Goal: Book appointment/travel/reservation

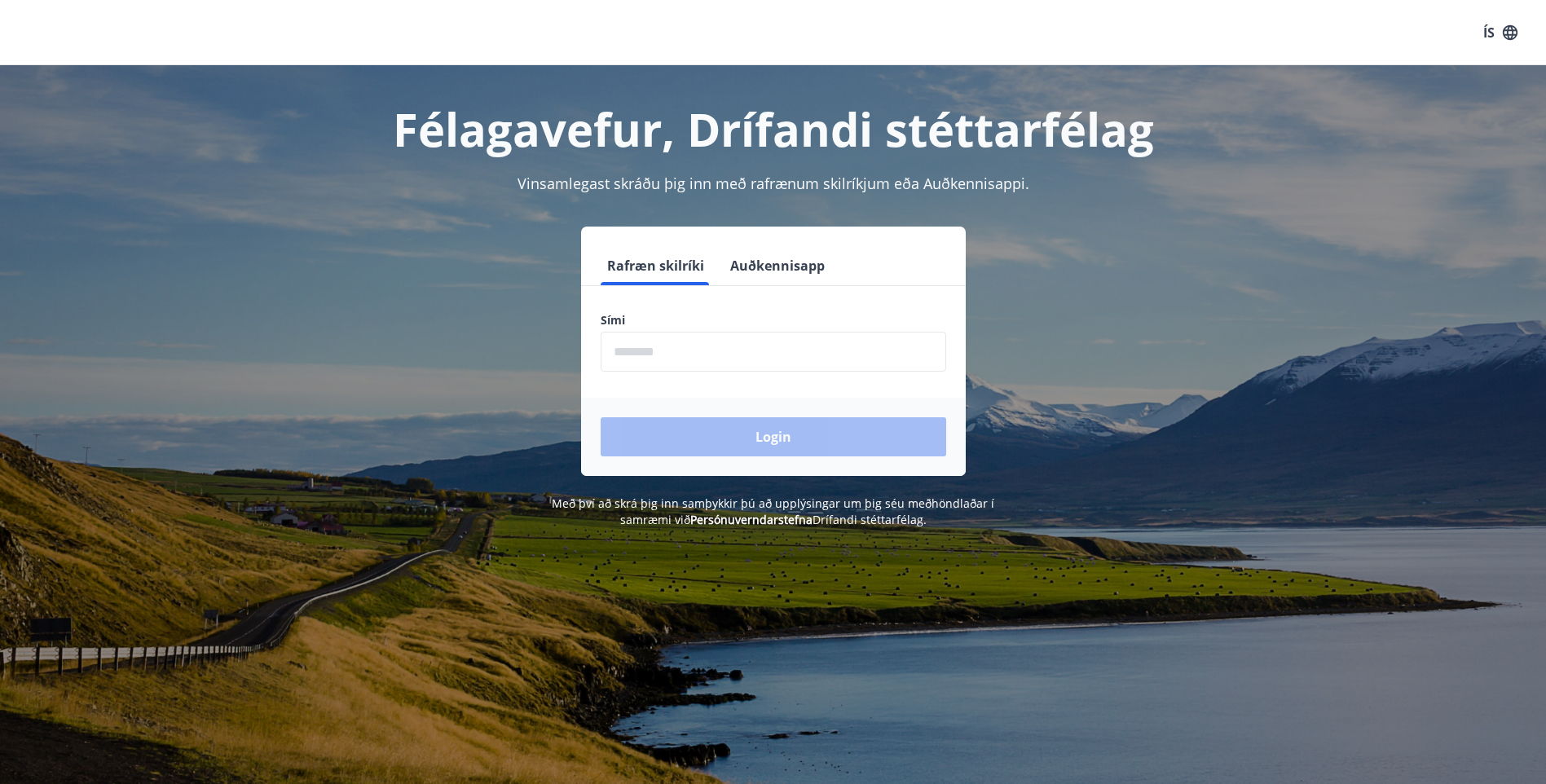
click at [717, 362] on input "phone" at bounding box center [773, 352] width 345 height 40
type input "********"
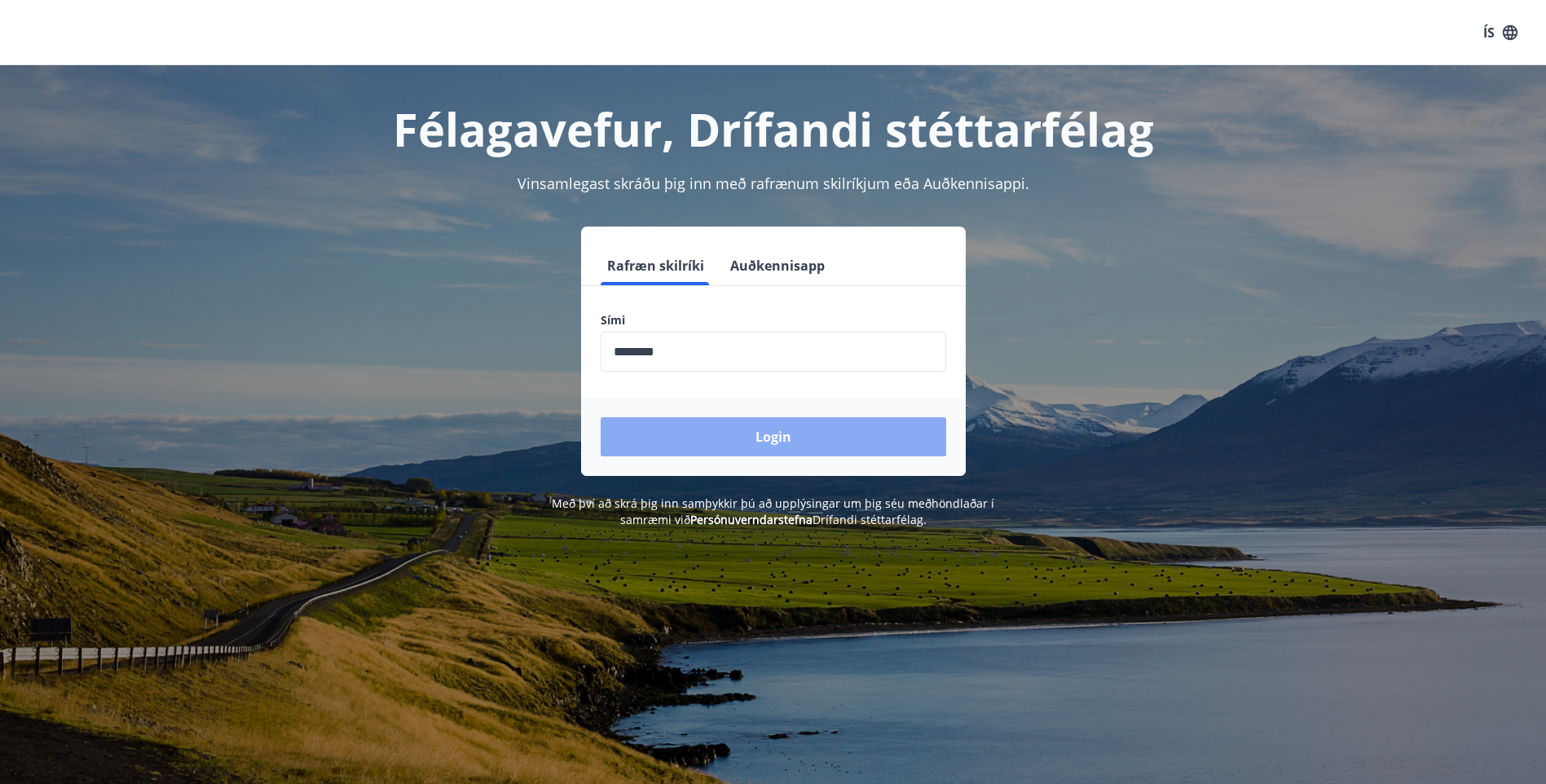
click at [719, 435] on button "Login" at bounding box center [773, 436] width 345 height 39
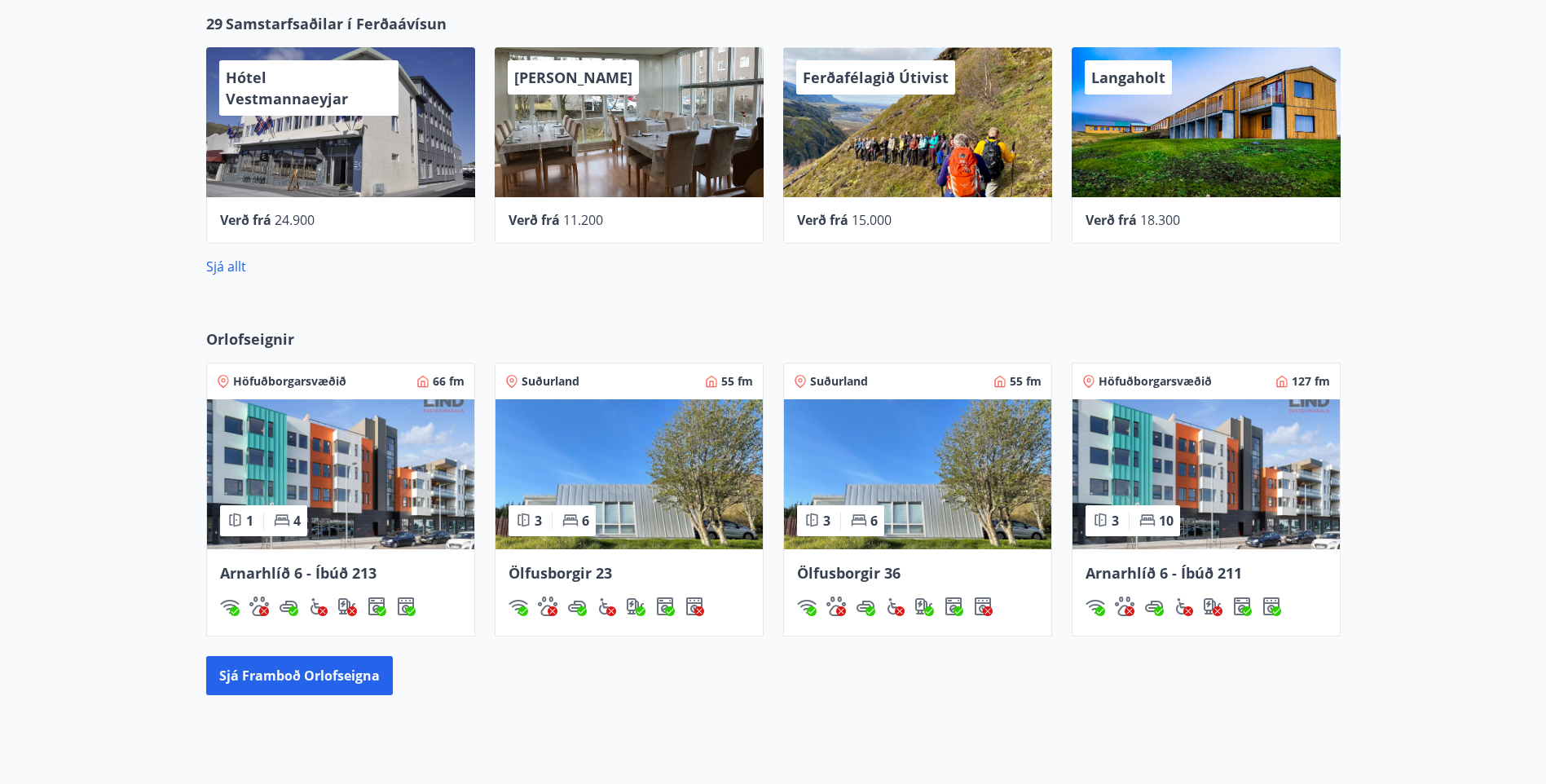
scroll to position [655, 0]
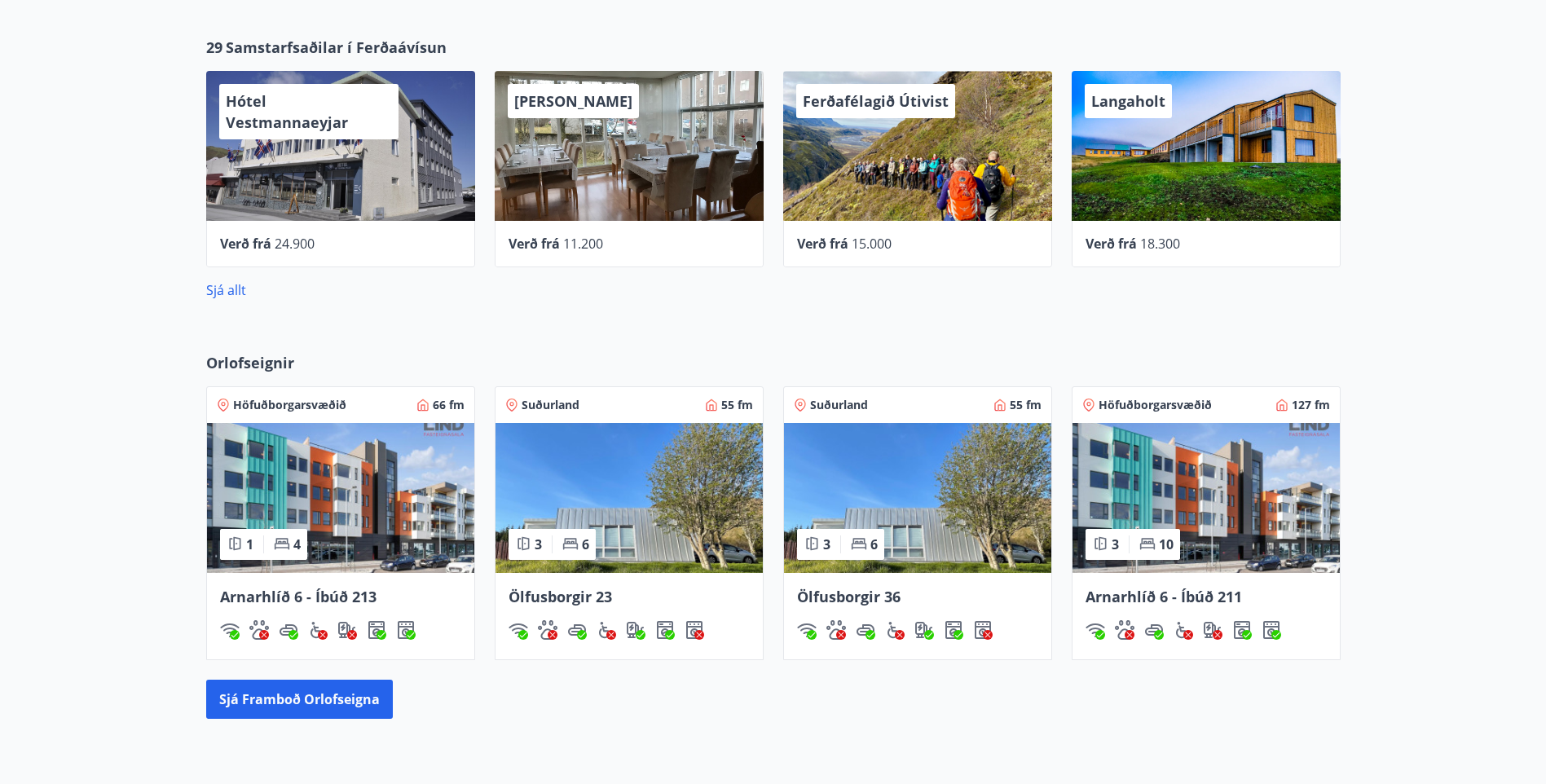
click at [405, 474] on img at bounding box center [341, 497] width 268 height 150
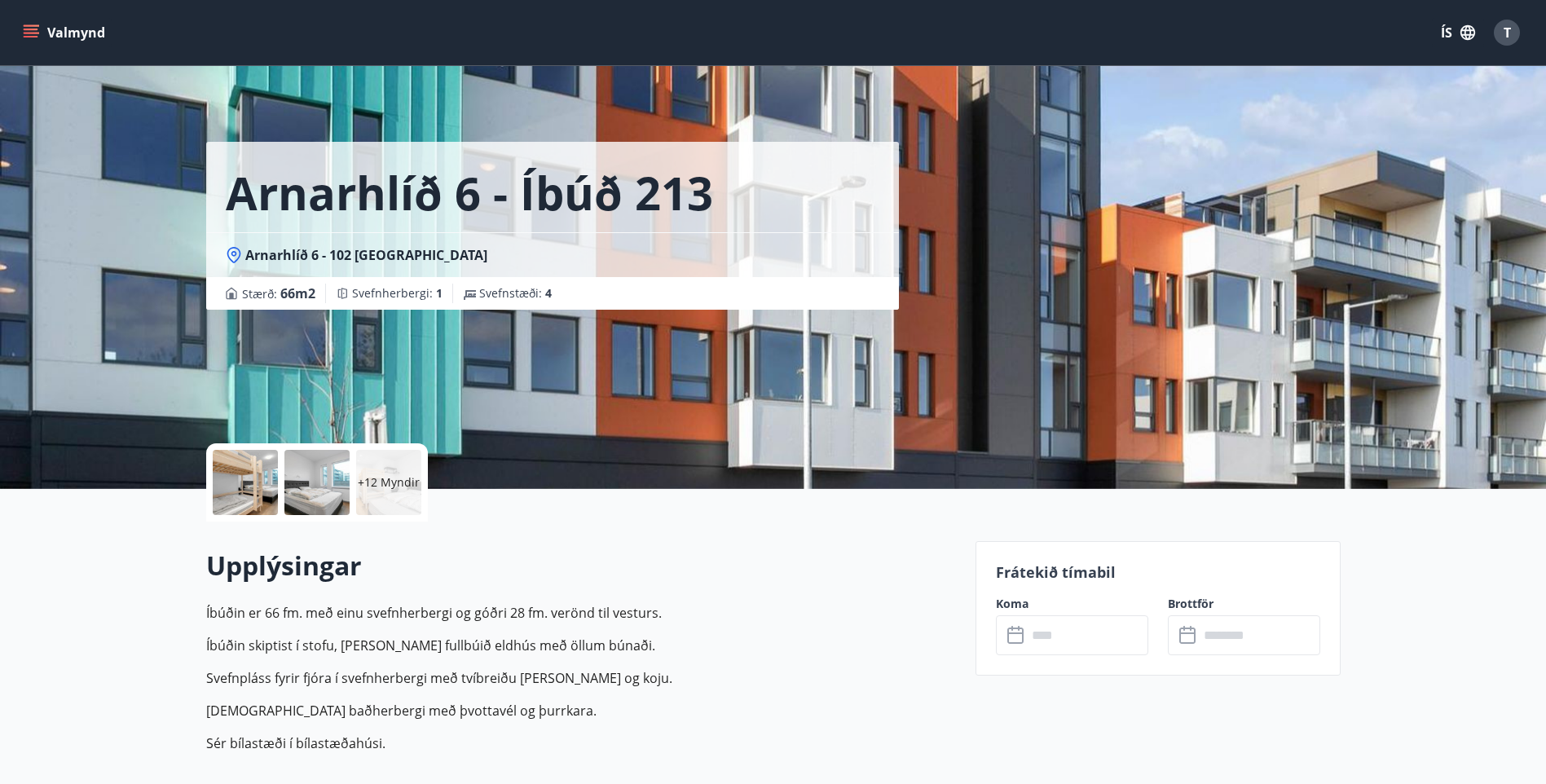
click at [1018, 633] on icon at bounding box center [1015, 634] width 16 height 2
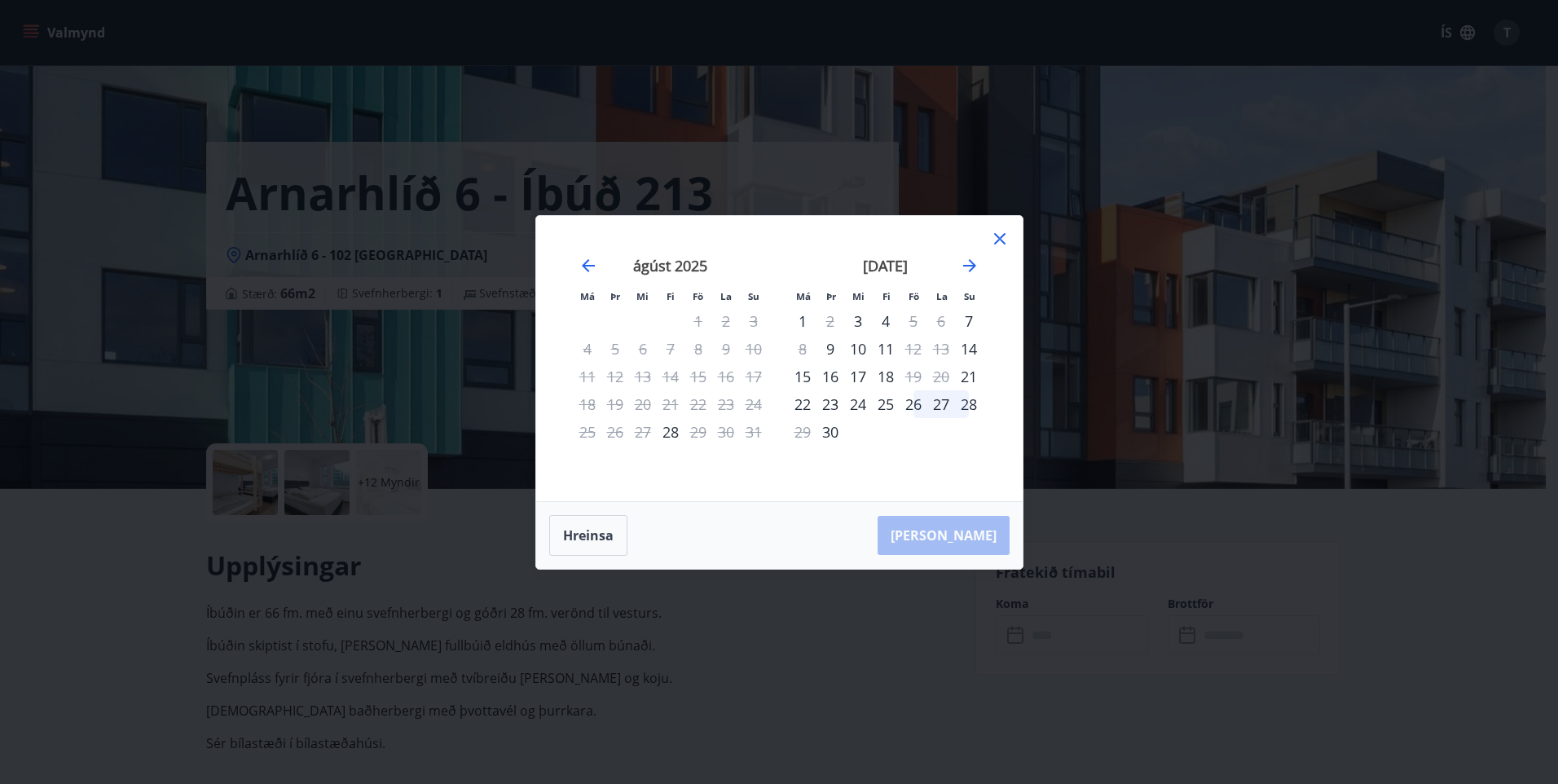
click at [754, 432] on div "31" at bounding box center [753, 431] width 27 height 27
click at [1004, 235] on icon at bounding box center [1000, 238] width 11 height 11
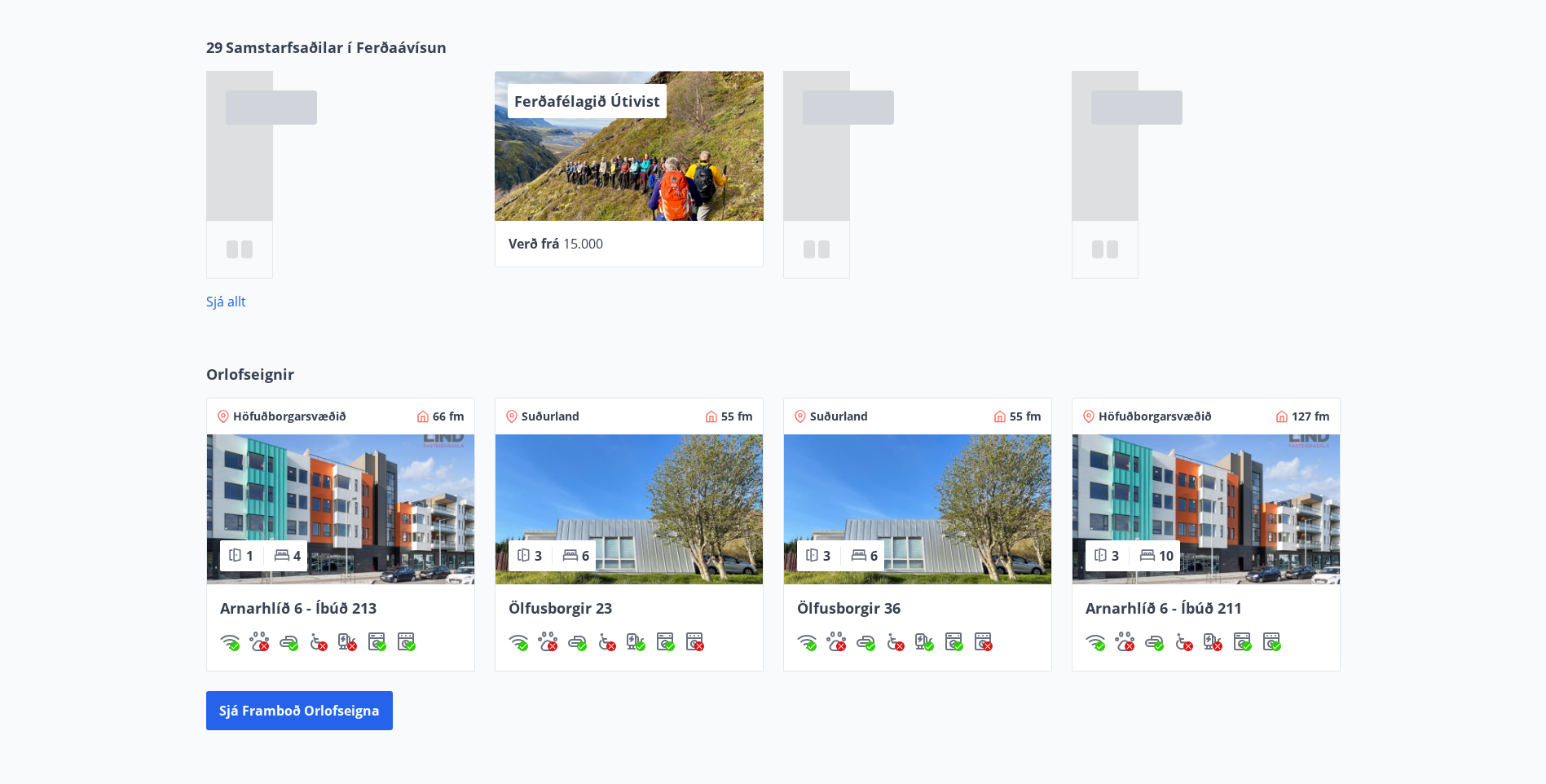
scroll to position [730, 0]
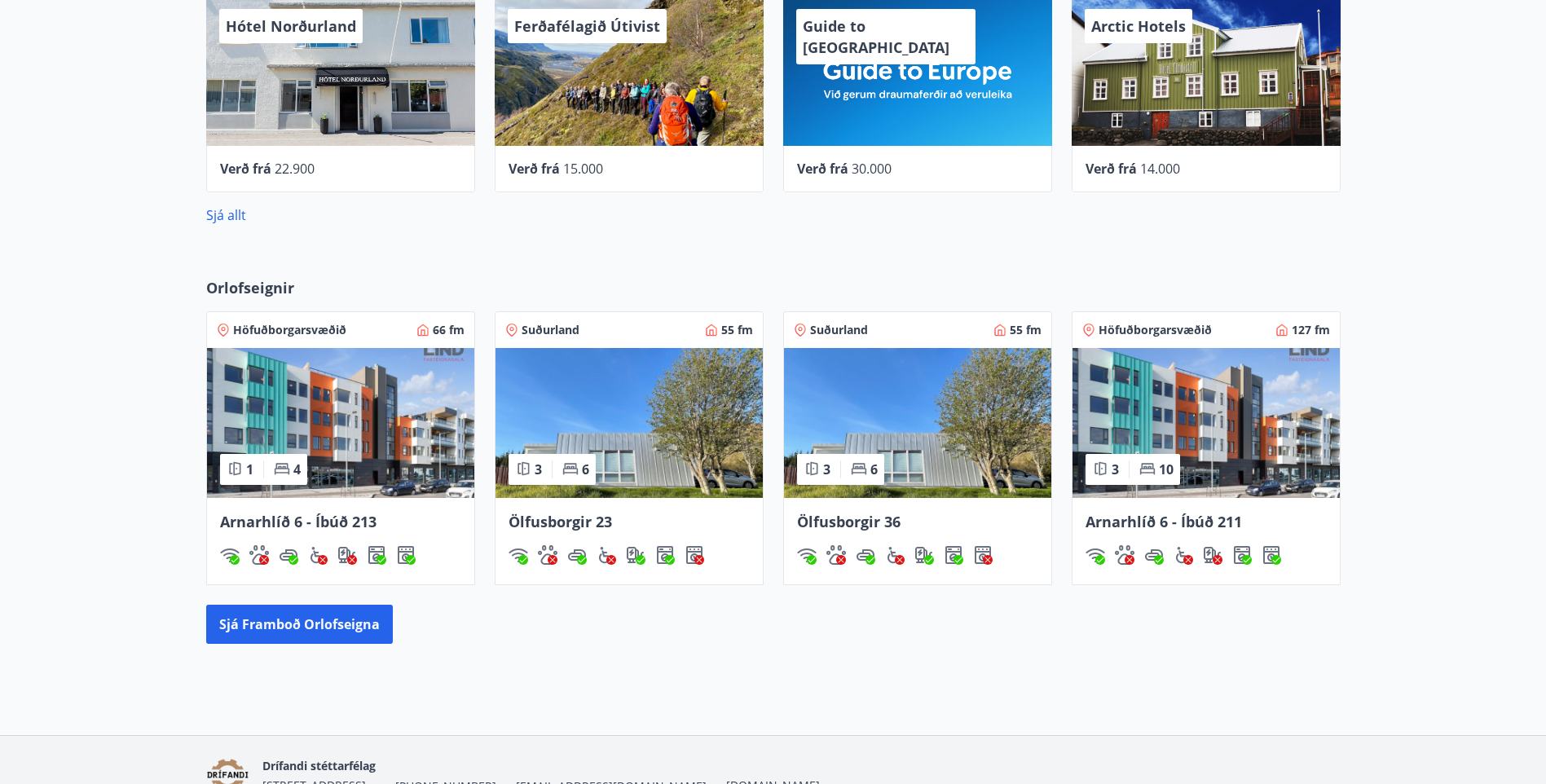
click at [1259, 427] on img at bounding box center [1206, 423] width 268 height 150
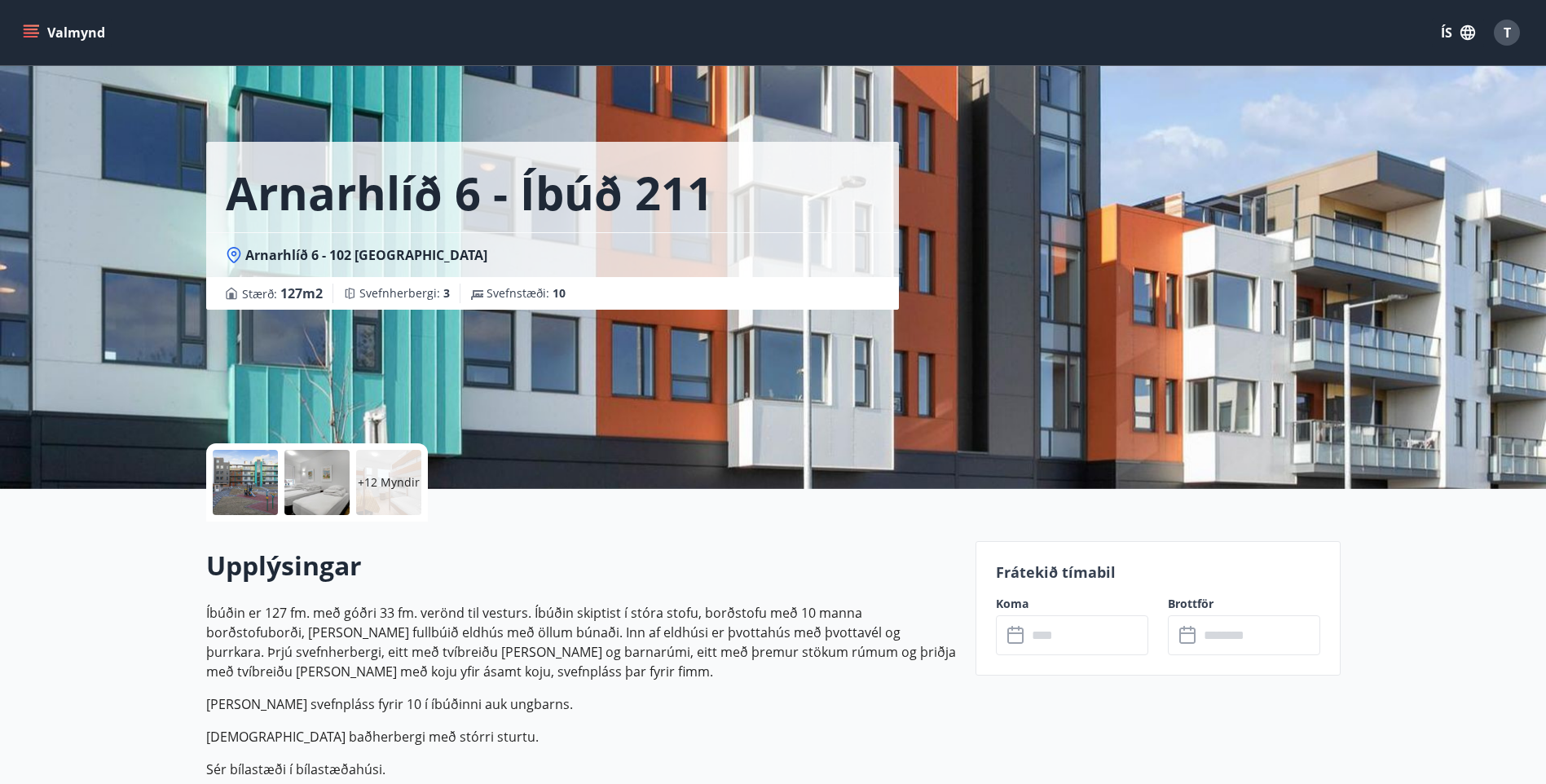
click at [1015, 637] on icon at bounding box center [1017, 636] width 20 height 20
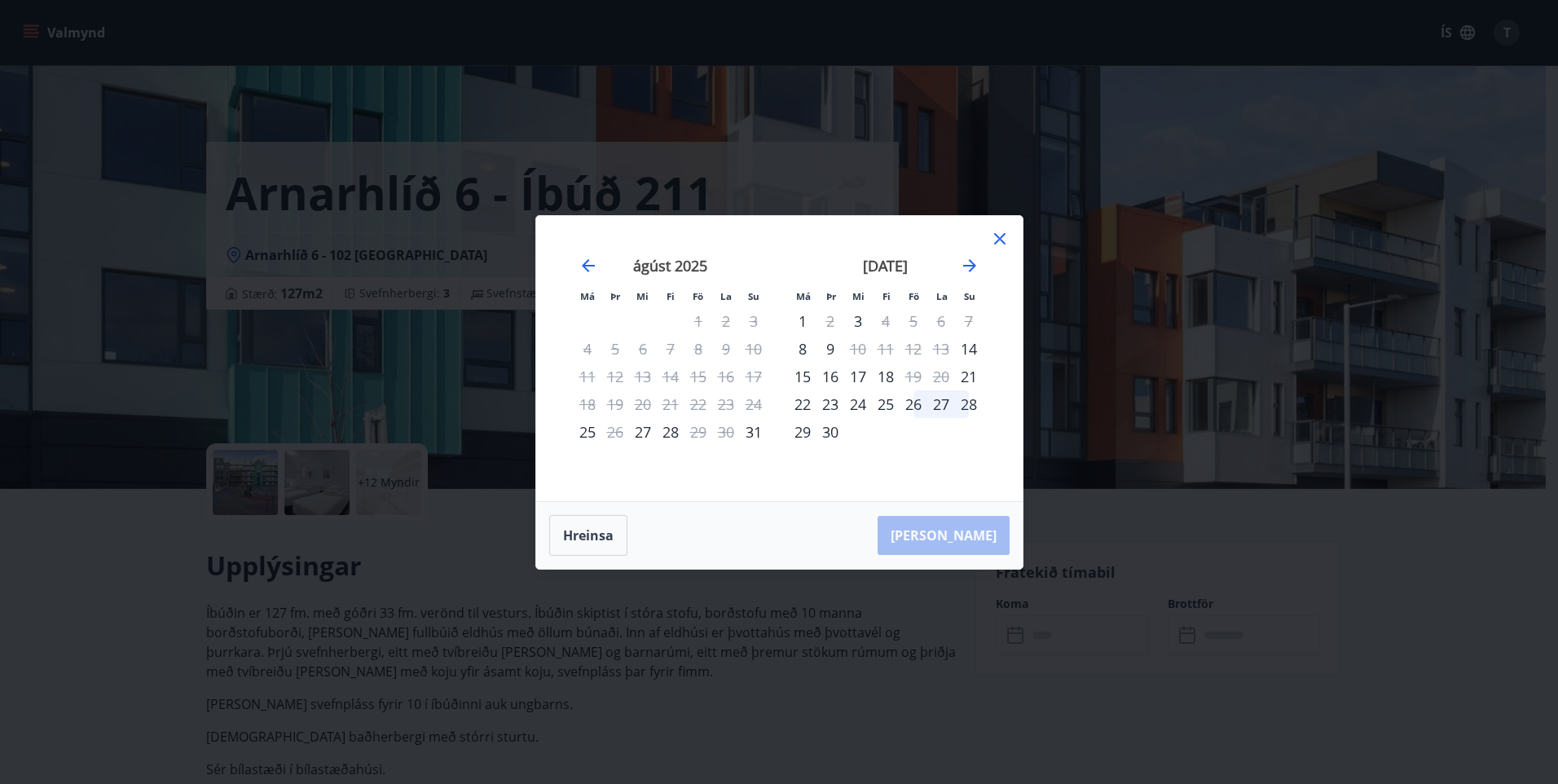
click at [999, 237] on icon at bounding box center [1000, 238] width 11 height 11
